Goal: Contribute content: Add original content to the website for others to see

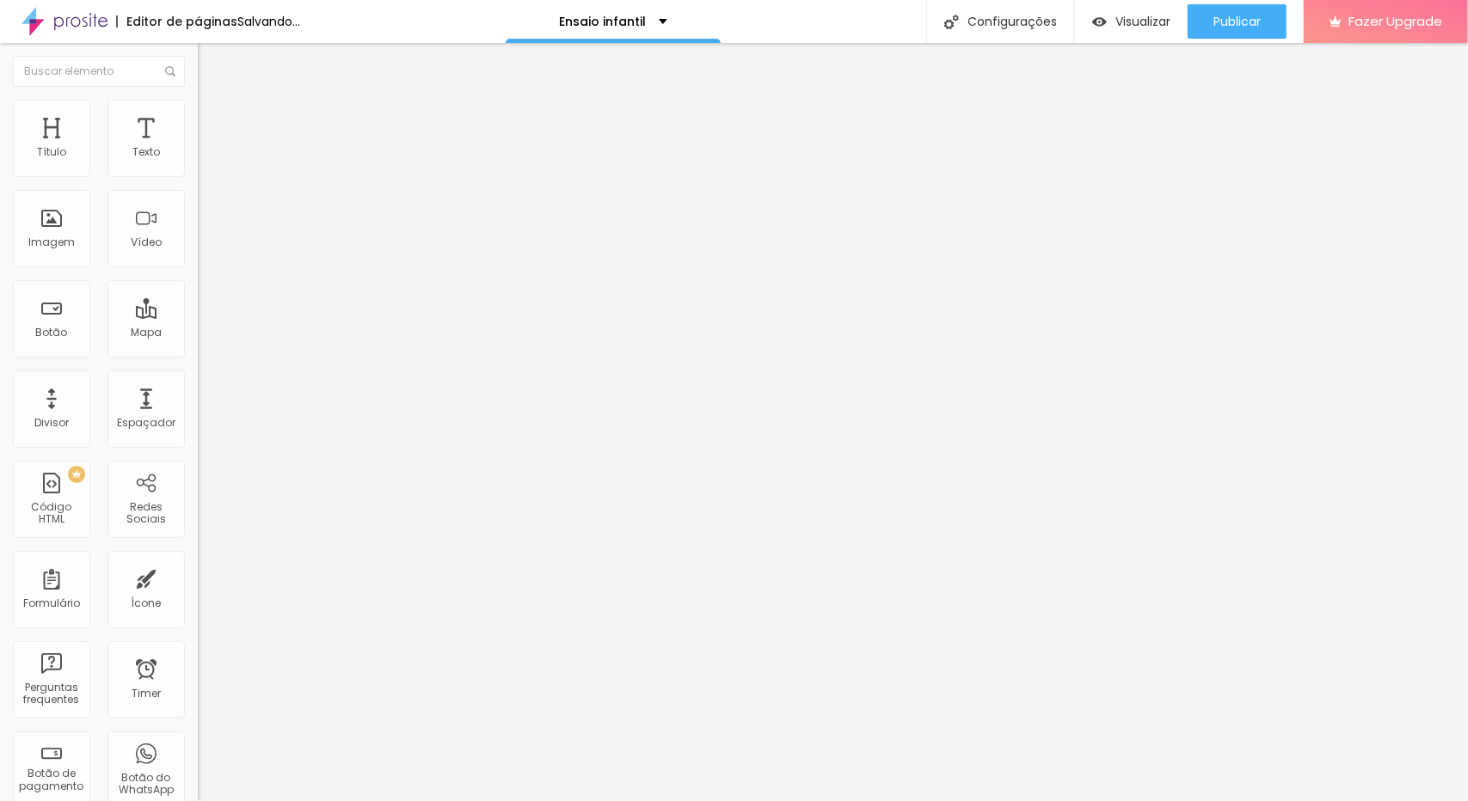
click at [198, 148] on span "Trocar imagem" at bounding box center [245, 140] width 94 height 15
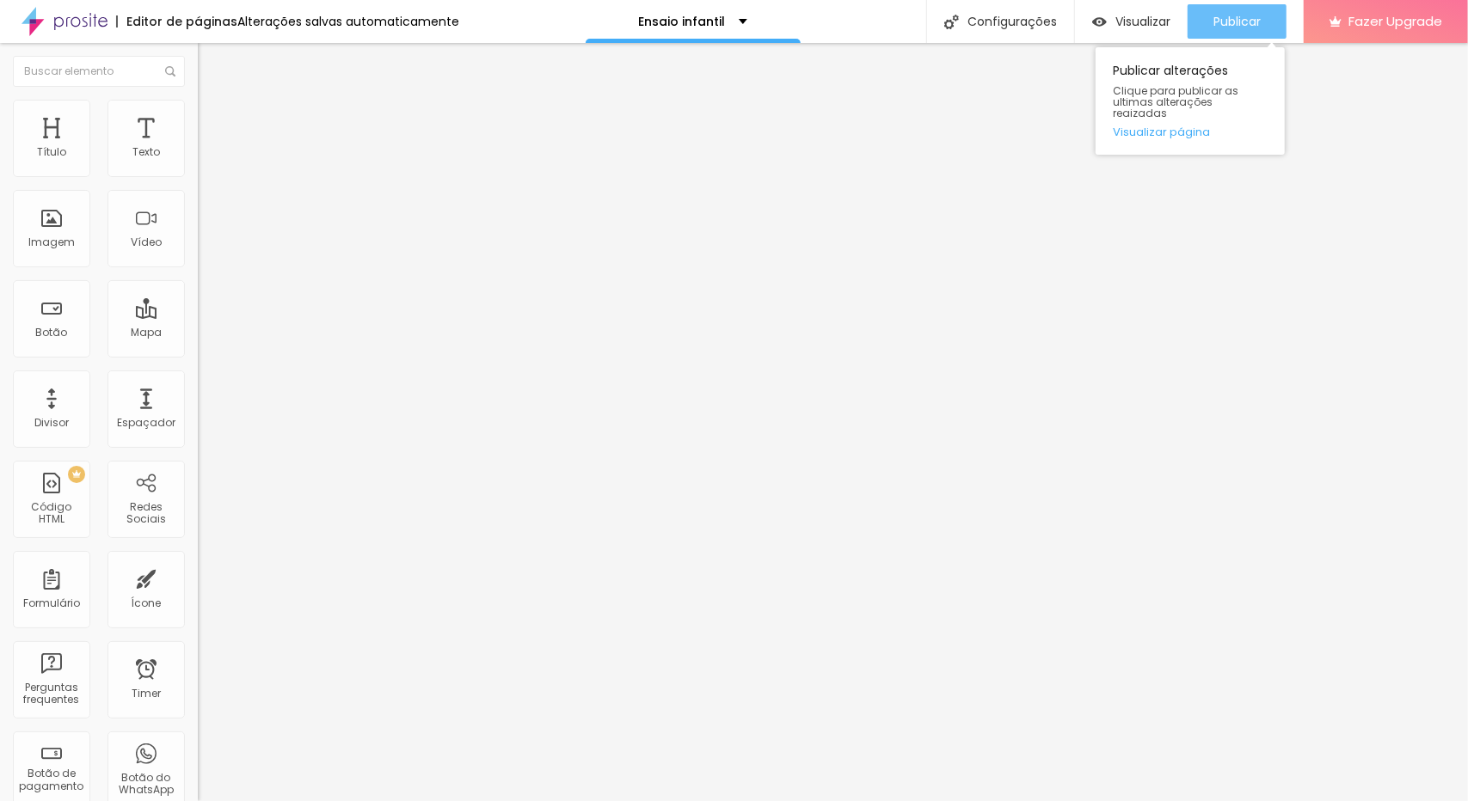
click at [1213, 20] on span "Publicar" at bounding box center [1236, 22] width 47 height 14
